Goal: Find specific page/section: Find specific page/section

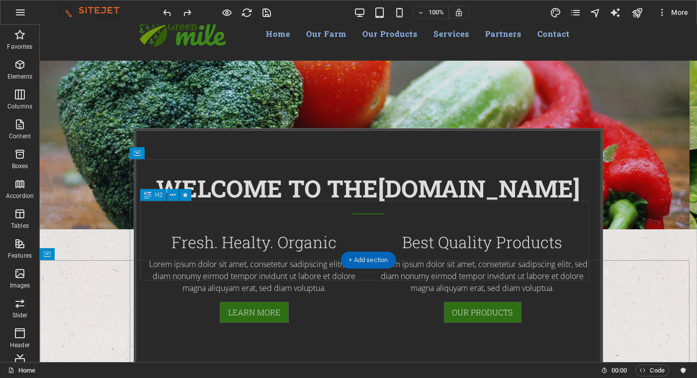
scroll to position [149, 0]
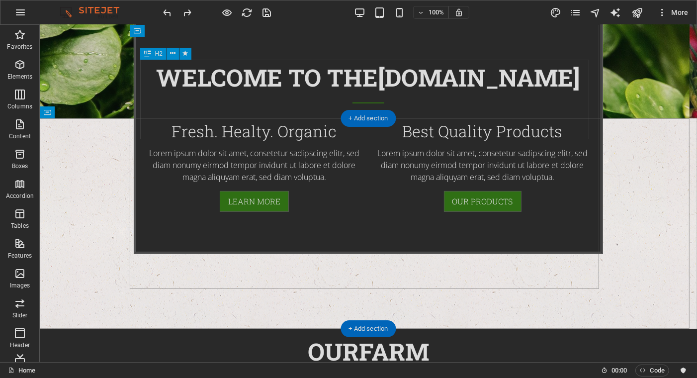
click at [304, 103] on div "Welcome to the [DOMAIN_NAME]" at bounding box center [368, 82] width 448 height 44
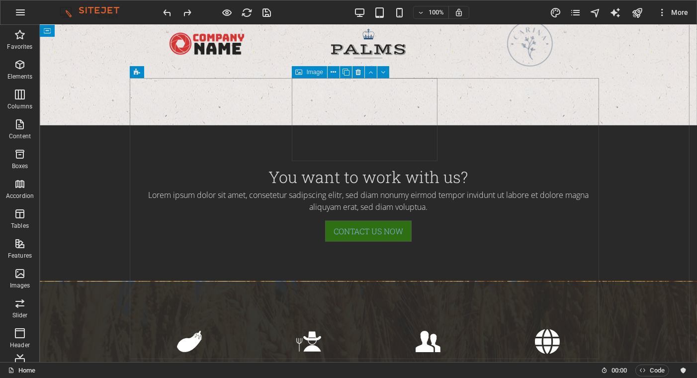
scroll to position [4474, 0]
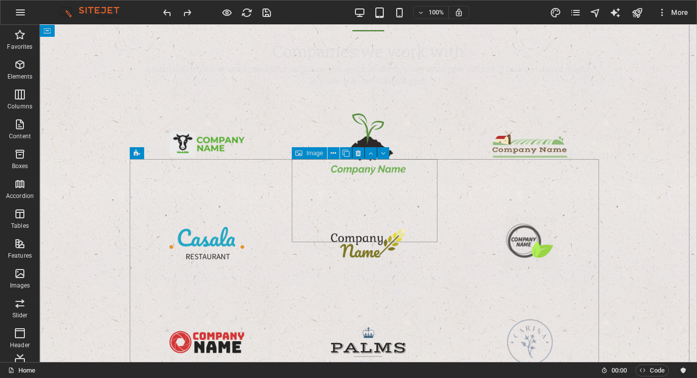
click at [344, 186] on figure at bounding box center [368, 144] width 146 height 83
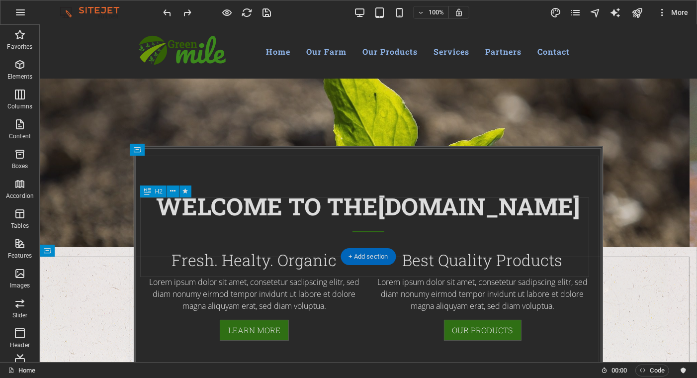
scroll to position [0, 0]
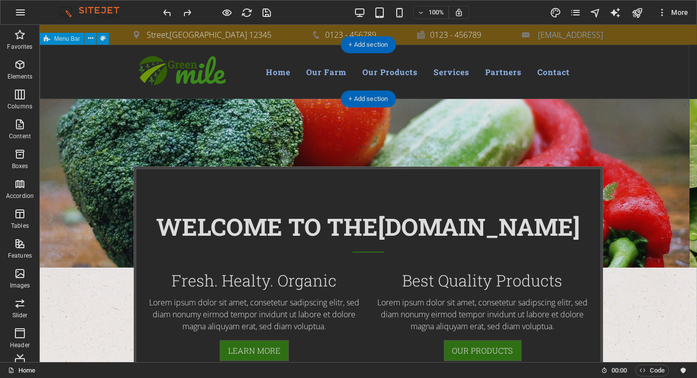
click at [646, 71] on div "Menu Home Our Farm Our Products Services Partners Contact" at bounding box center [367, 72] width 657 height 54
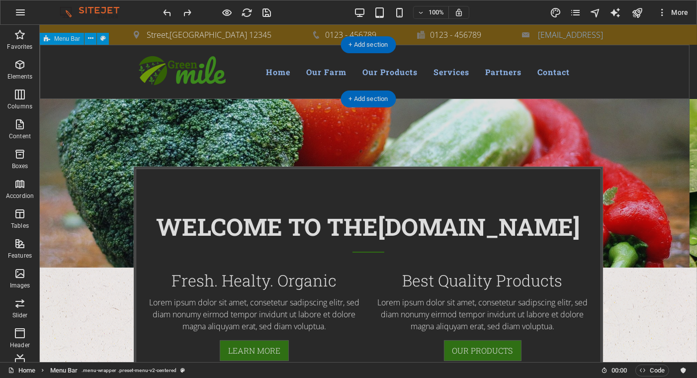
select select "header"
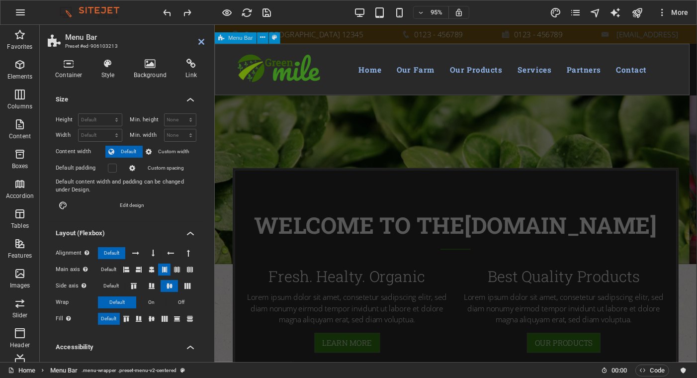
click at [696, 49] on div "Menu Home Our Farm Our Products Services Partners Contact" at bounding box center [468, 72] width 508 height 54
click at [199, 38] on icon at bounding box center [201, 42] width 6 height 8
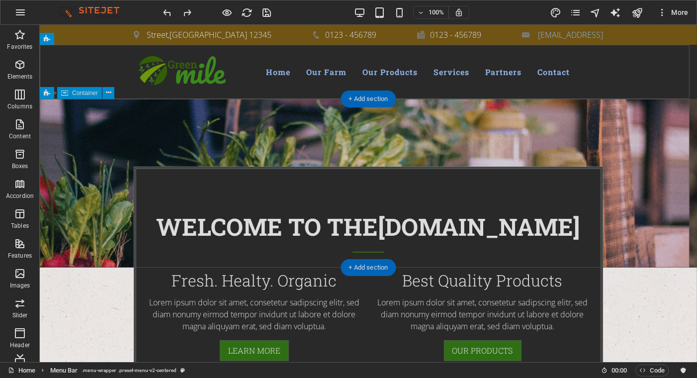
click at [651, 135] on div at bounding box center [367, 183] width 657 height 169
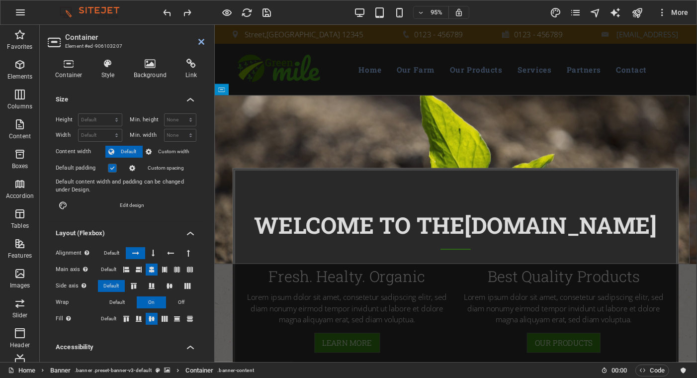
click at [201, 38] on icon at bounding box center [201, 42] width 6 height 8
